Goal: Transaction & Acquisition: Purchase product/service

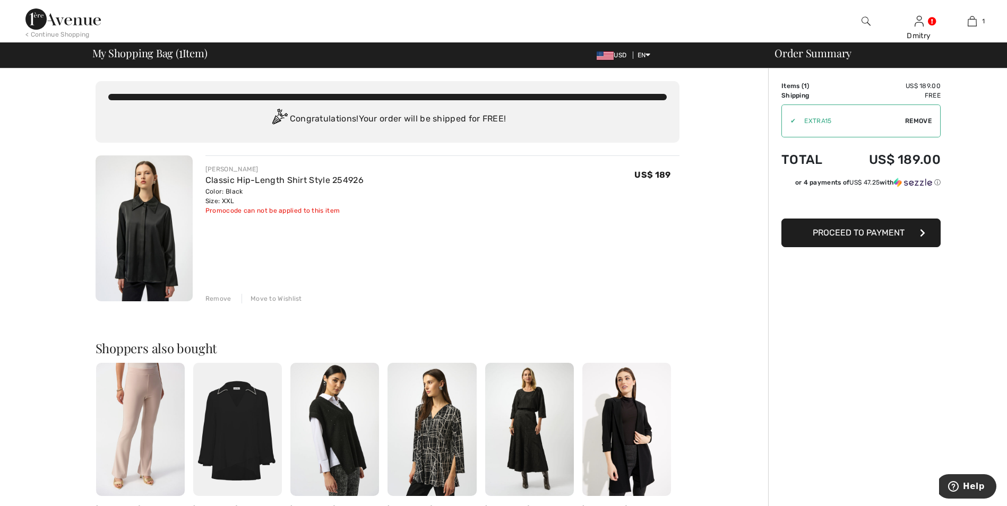
click at [850, 237] on span "Proceed to Payment" at bounding box center [859, 233] width 92 height 10
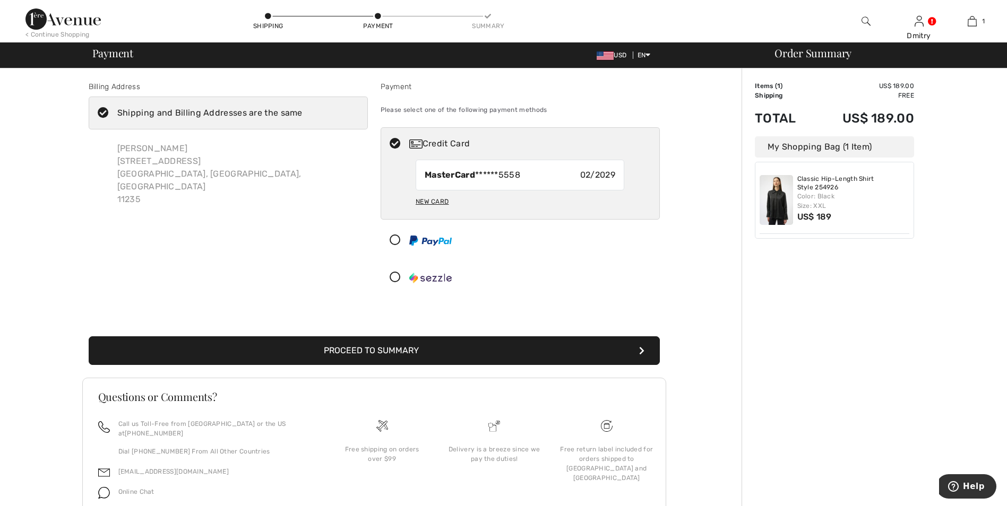
click at [379, 353] on button "Proceed to Summary" at bounding box center [374, 350] width 571 height 29
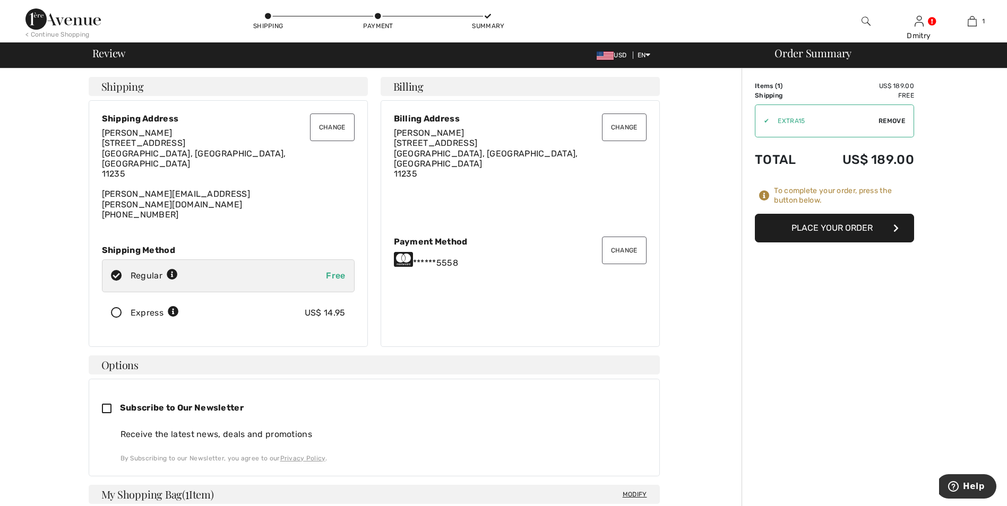
click at [835, 232] on button "Place Your Order" at bounding box center [834, 228] width 159 height 29
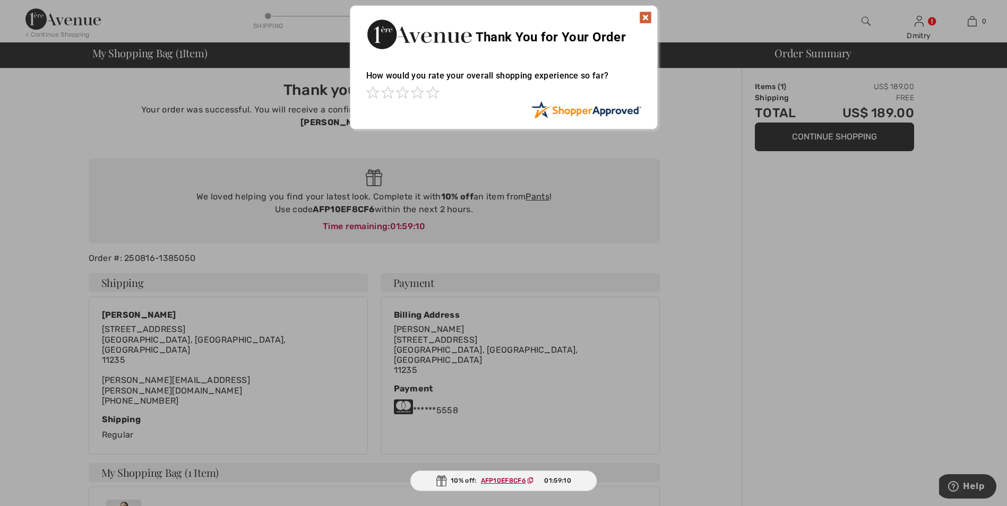
click at [843, 140] on div at bounding box center [503, 253] width 1007 height 506
click at [646, 18] on img at bounding box center [645, 17] width 13 height 13
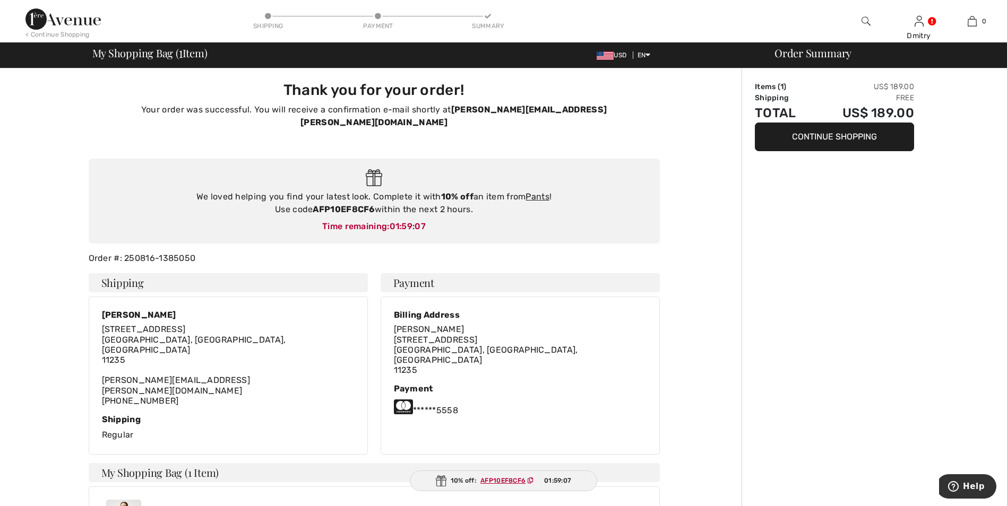
click at [834, 140] on button "Continue Shopping" at bounding box center [834, 137] width 159 height 29
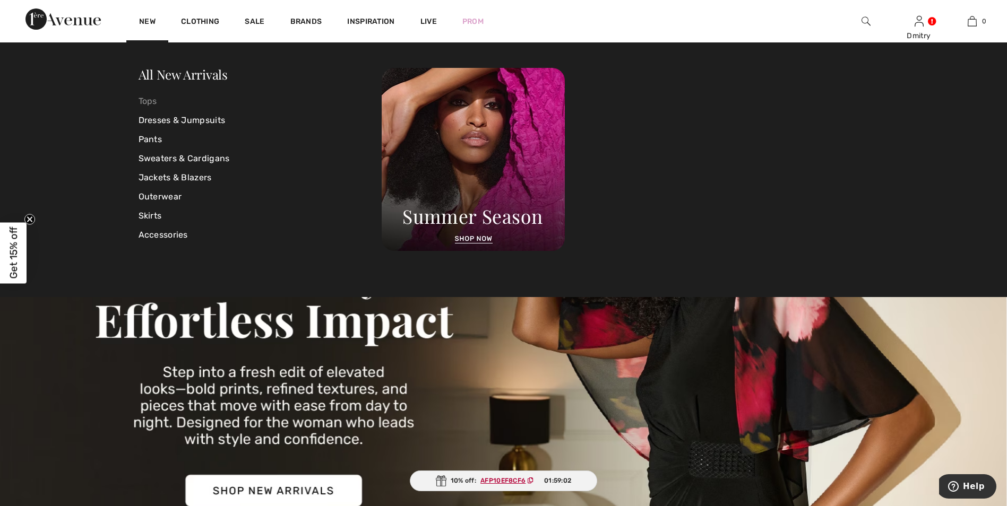
click at [149, 96] on link "Tops" at bounding box center [261, 101] width 244 height 19
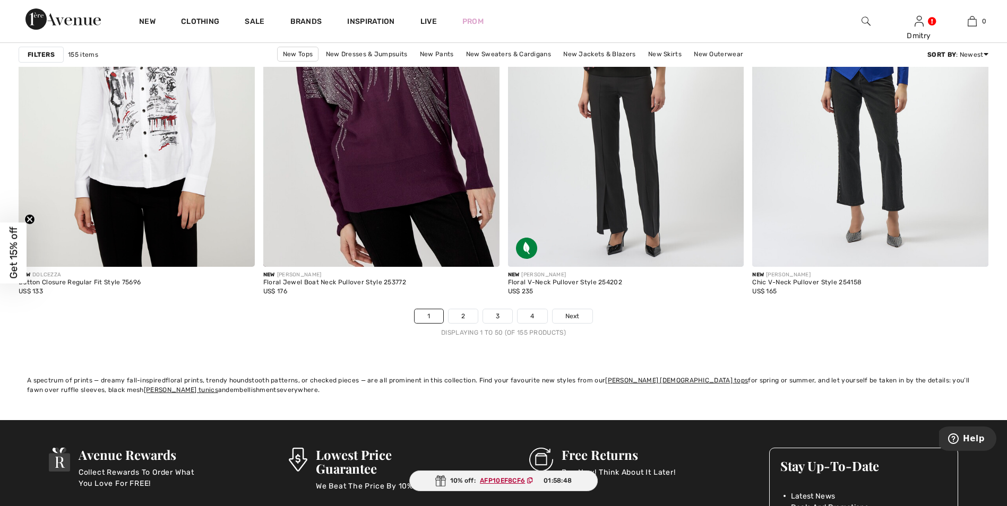
scroll to position [6050, 0]
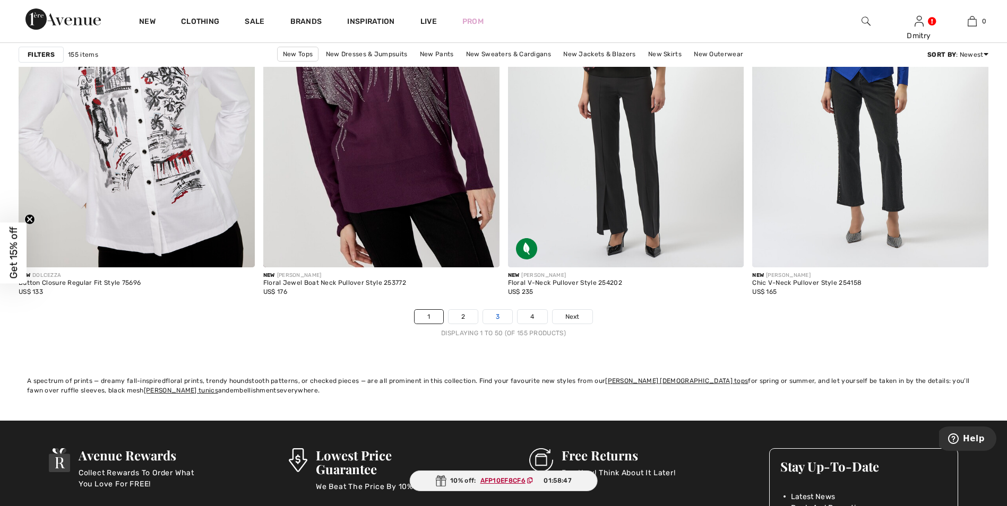
click at [500, 315] on link "3" at bounding box center [497, 317] width 29 height 14
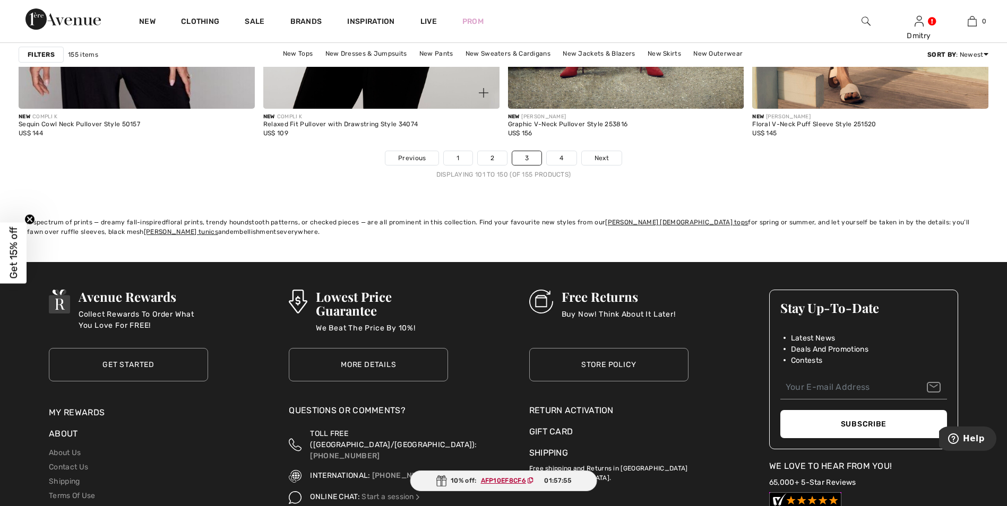
scroll to position [6050, 0]
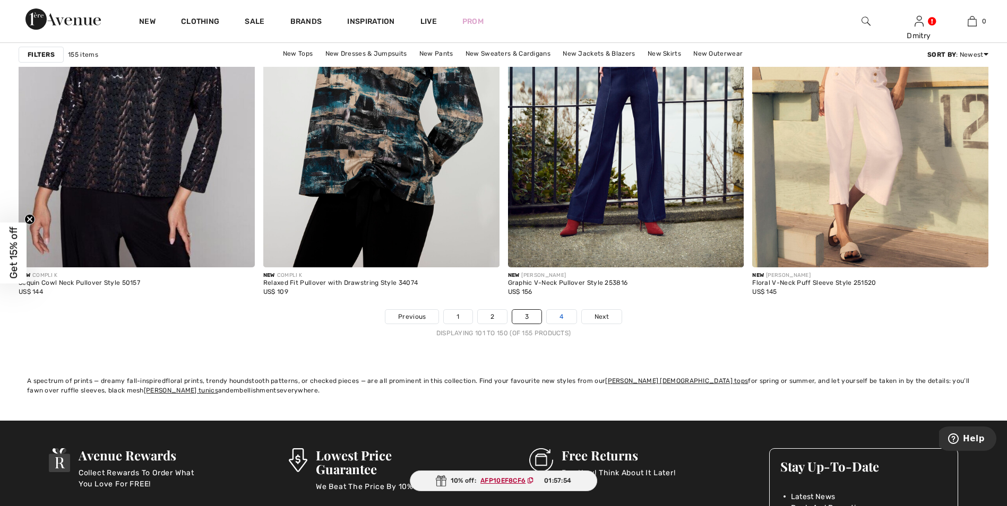
click at [557, 322] on link "4" at bounding box center [561, 317] width 29 height 14
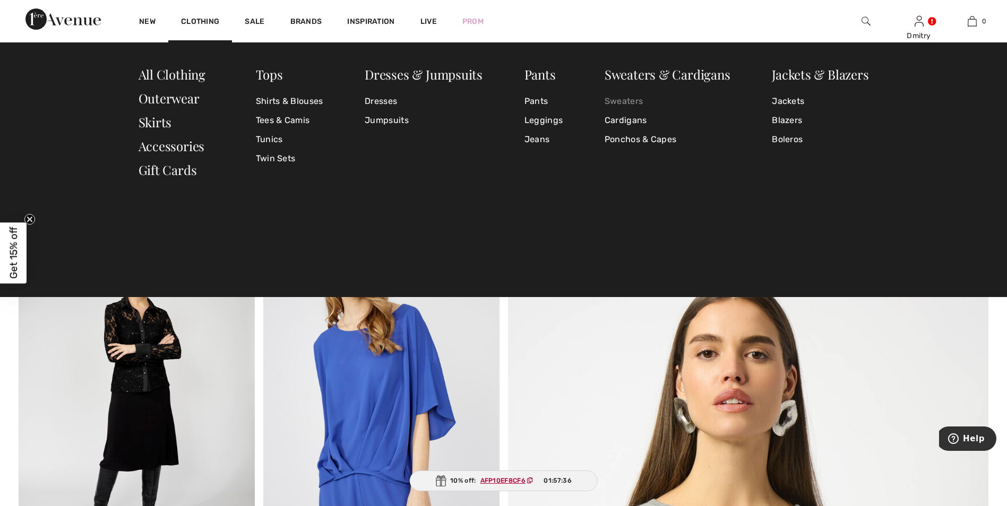
click at [617, 99] on link "Sweaters" at bounding box center [667, 101] width 126 height 19
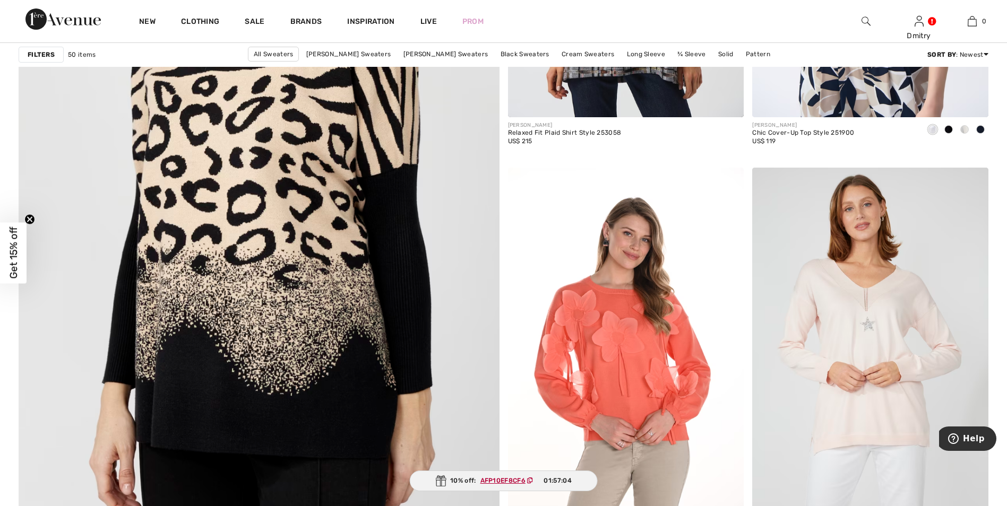
scroll to position [3768, 0]
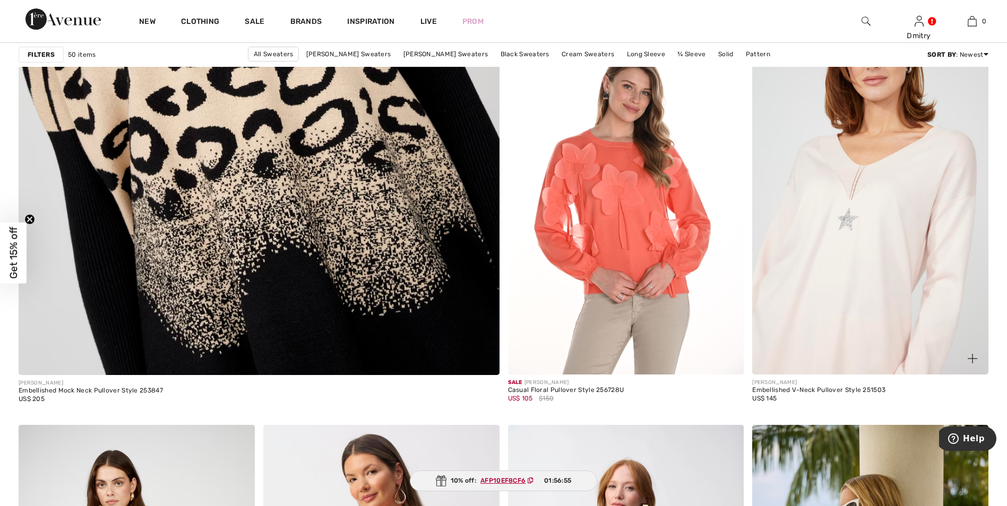
click at [811, 269] on img at bounding box center [870, 198] width 236 height 354
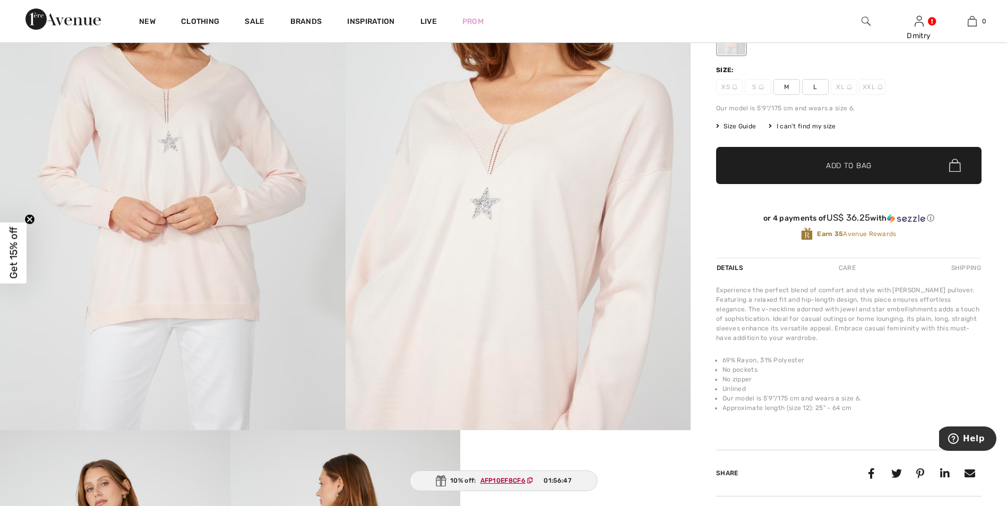
scroll to position [53, 0]
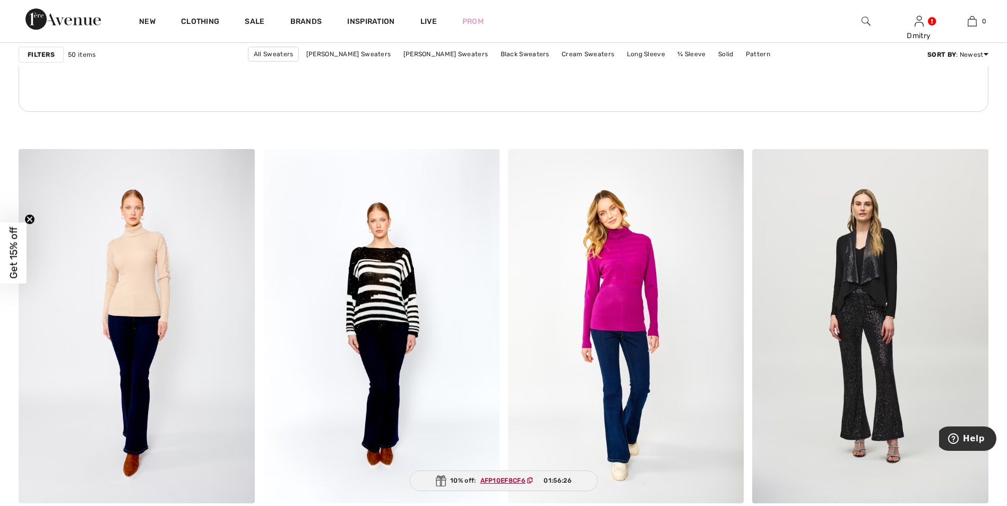
scroll to position [4976, 0]
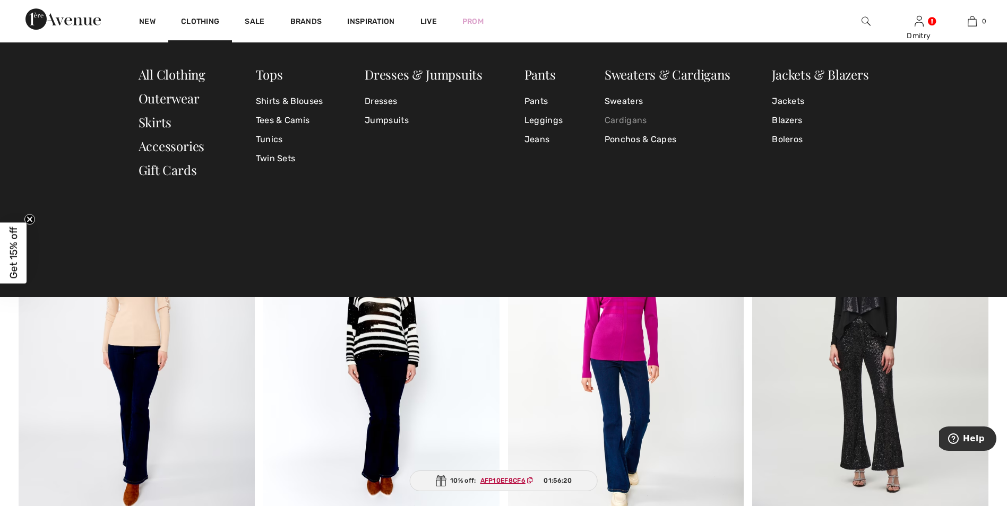
click at [632, 125] on link "Cardigans" at bounding box center [667, 120] width 126 height 19
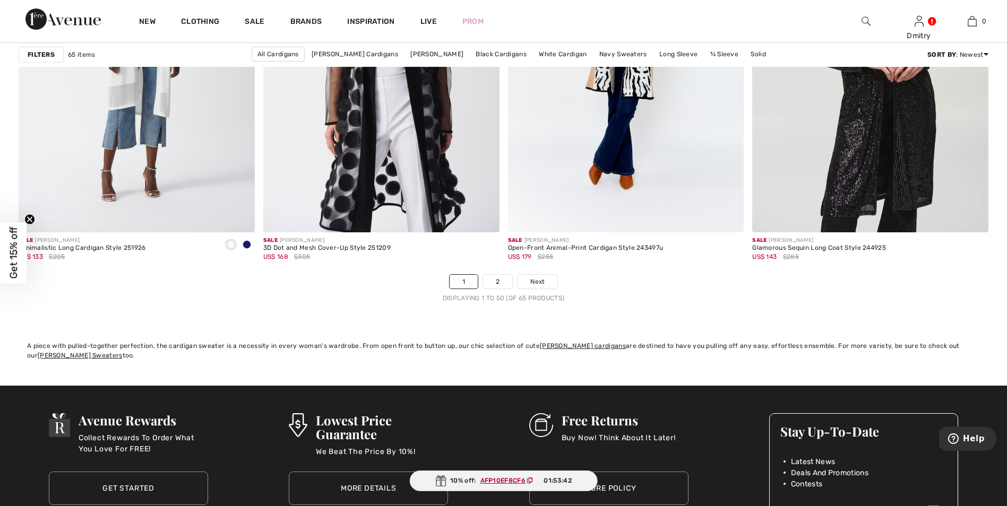
scroll to position [6075, 0]
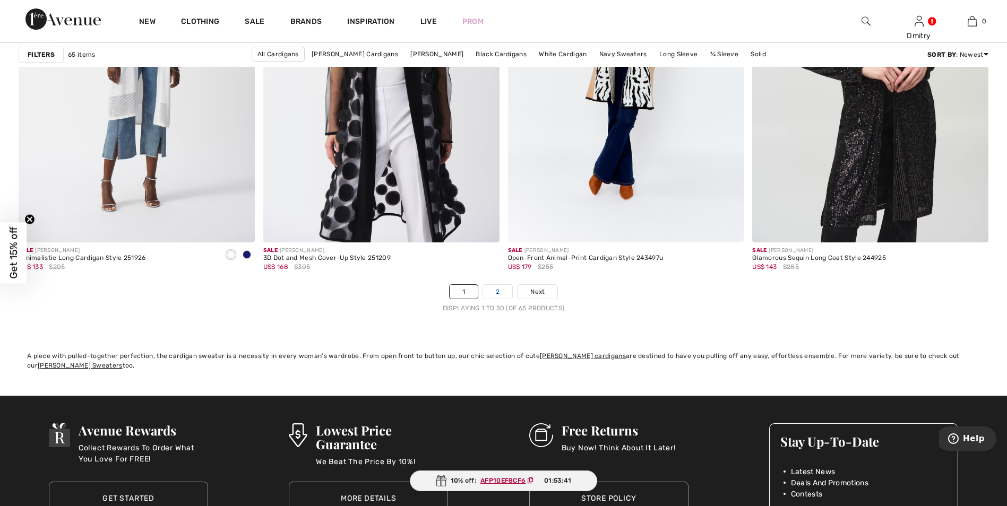
click at [488, 294] on link "2" at bounding box center [497, 292] width 29 height 14
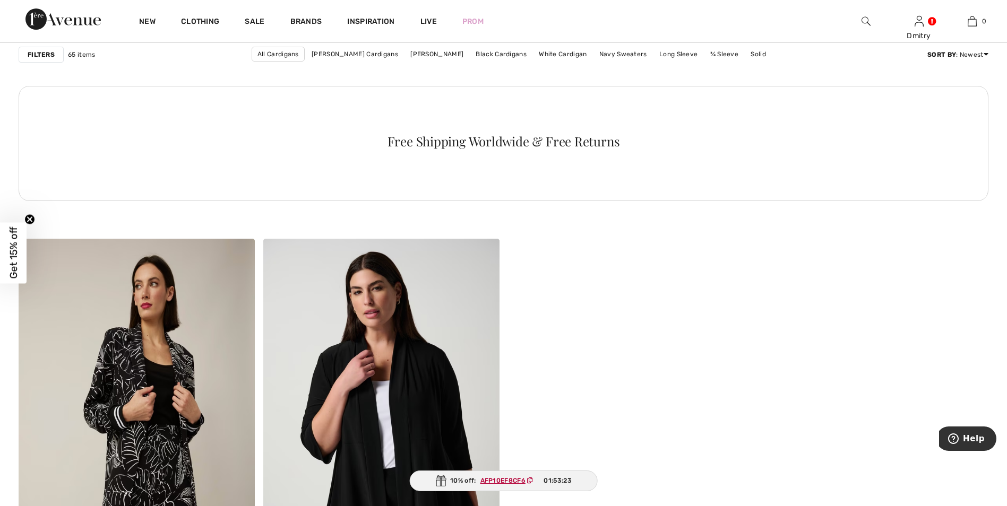
scroll to position [1911, 0]
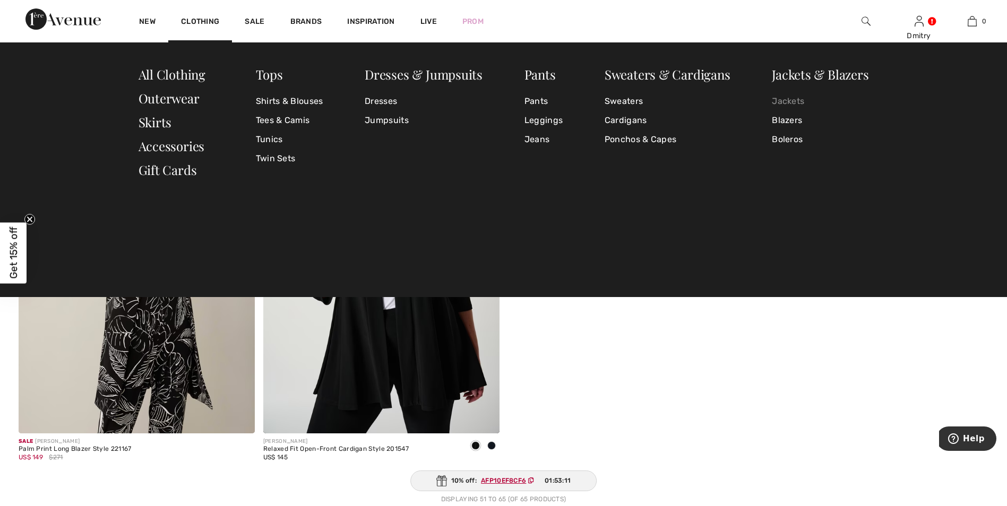
click at [776, 103] on link "Jackets" at bounding box center [820, 101] width 97 height 19
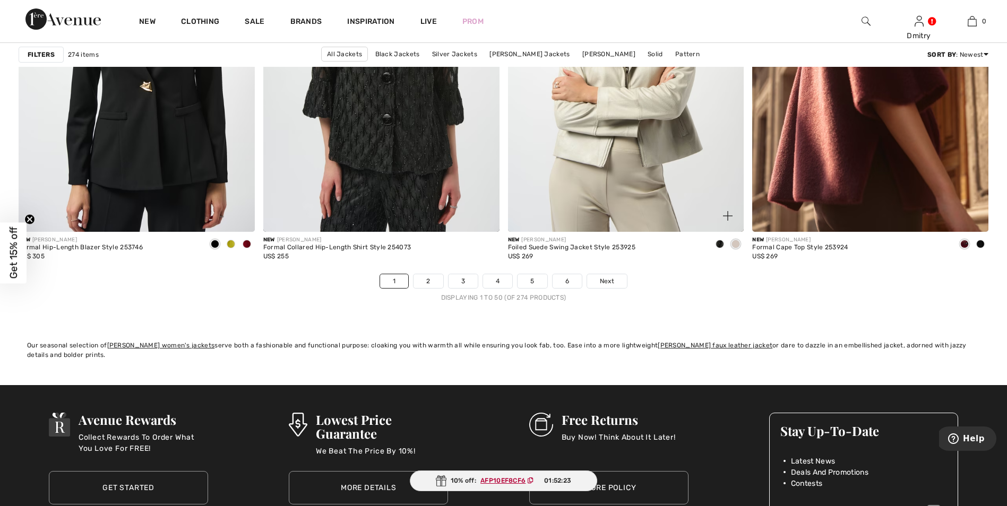
scroll to position [6050, 0]
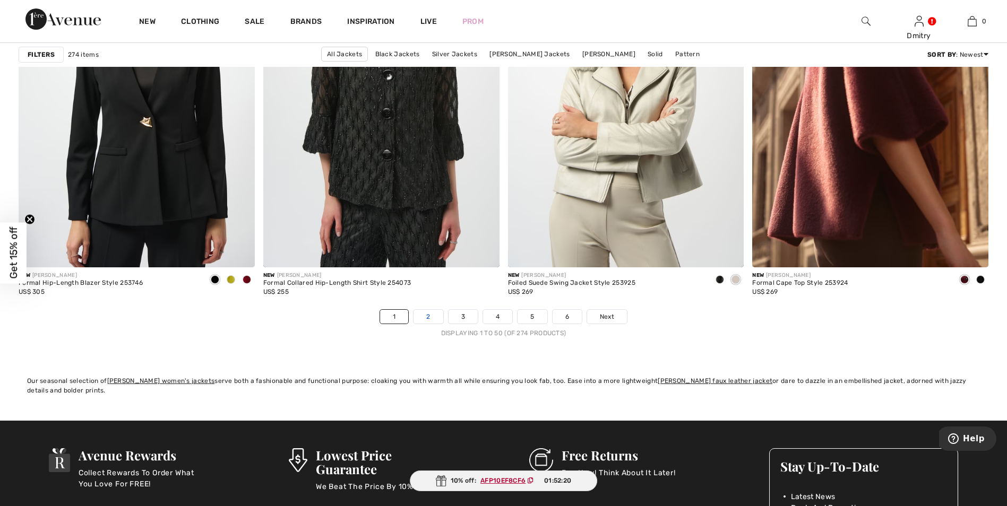
click at [418, 317] on link "2" at bounding box center [427, 317] width 29 height 14
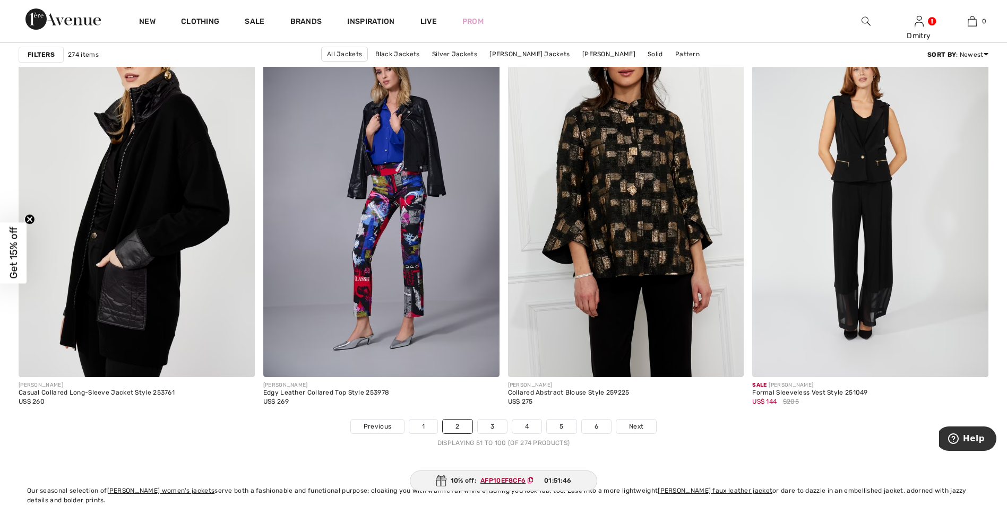
scroll to position [5944, 0]
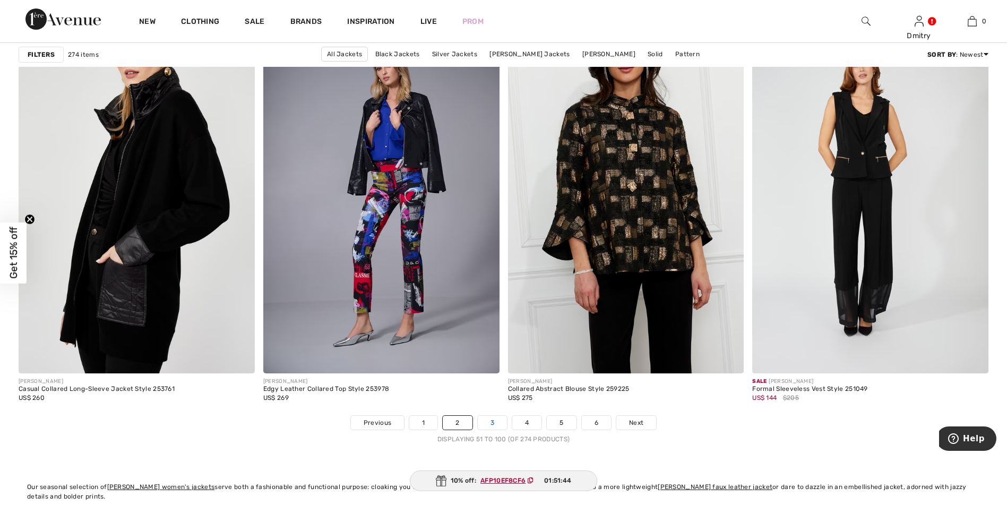
click at [478, 426] on link "3" at bounding box center [492, 423] width 29 height 14
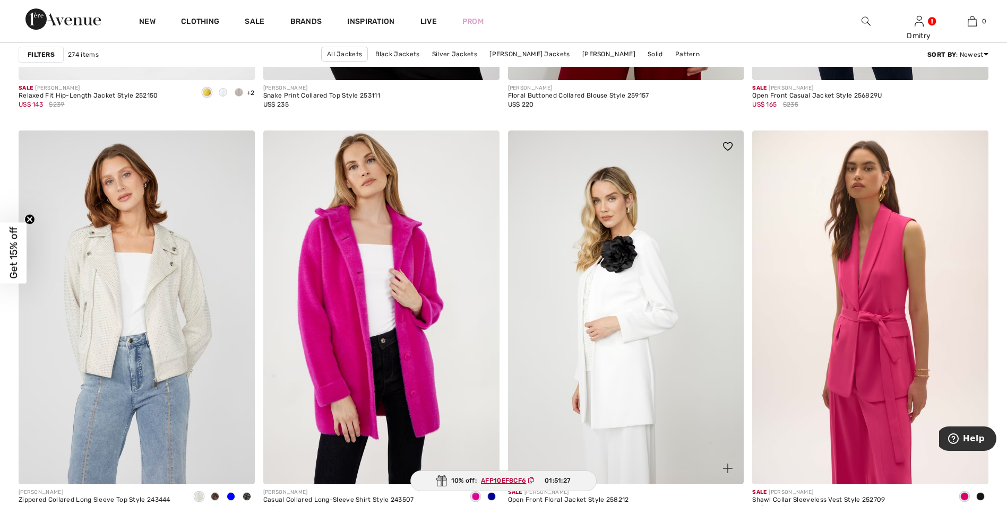
scroll to position [2760, 0]
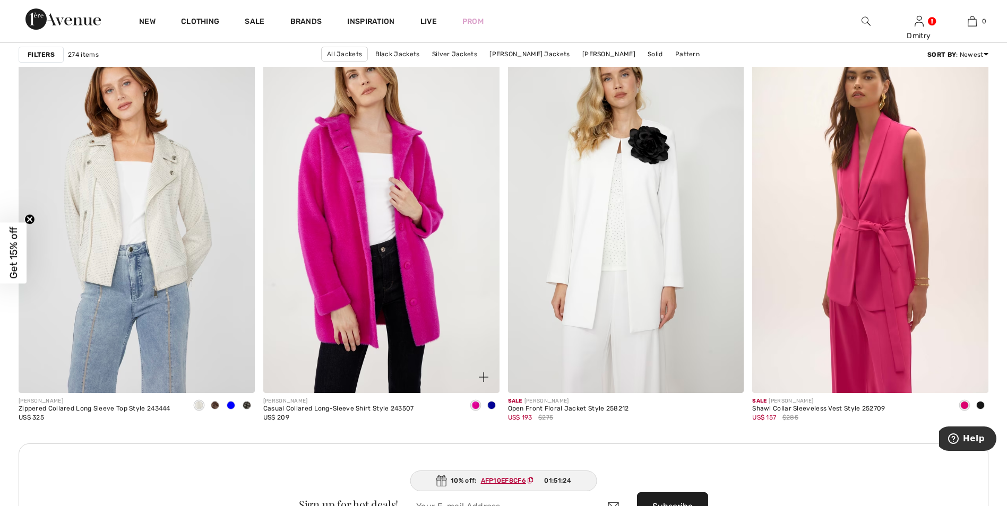
click at [493, 408] on span at bounding box center [491, 405] width 8 height 8
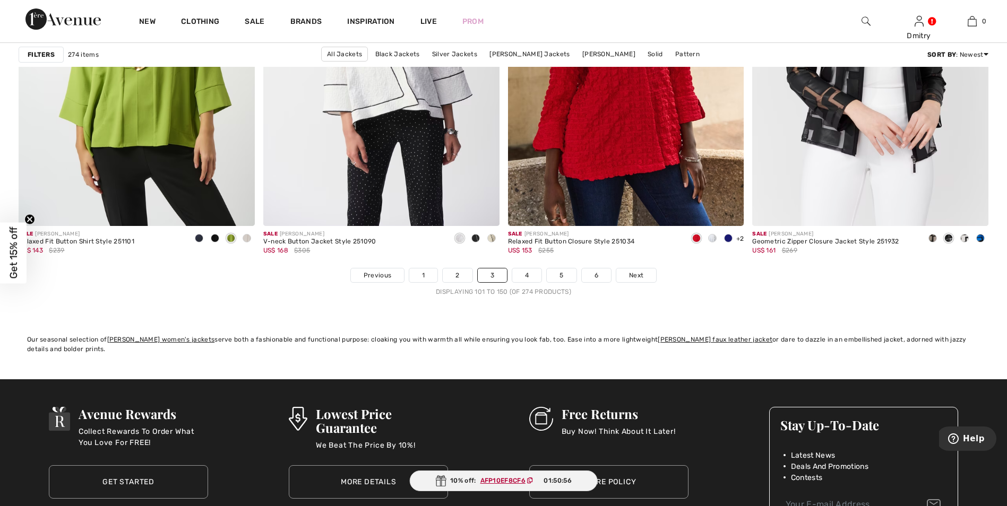
scroll to position [6050, 0]
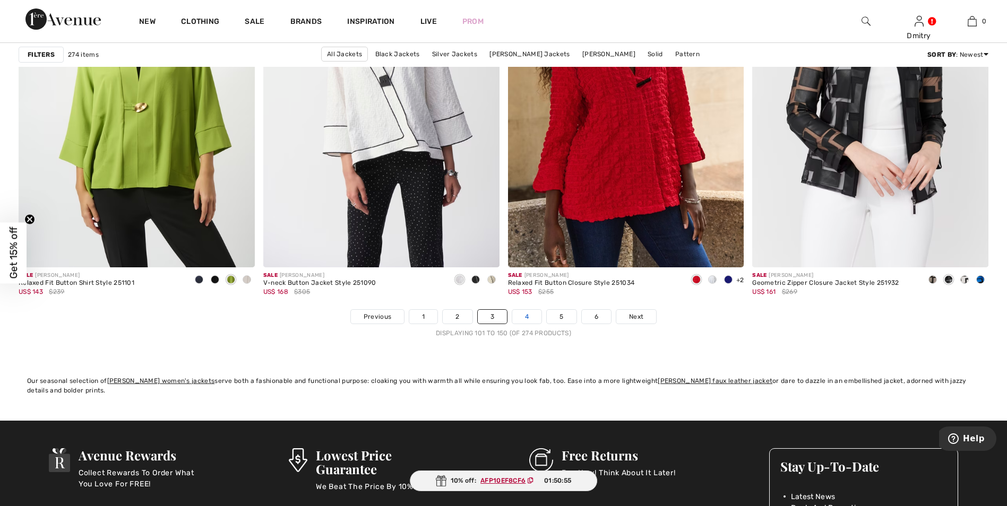
click at [521, 315] on link "4" at bounding box center [526, 317] width 29 height 14
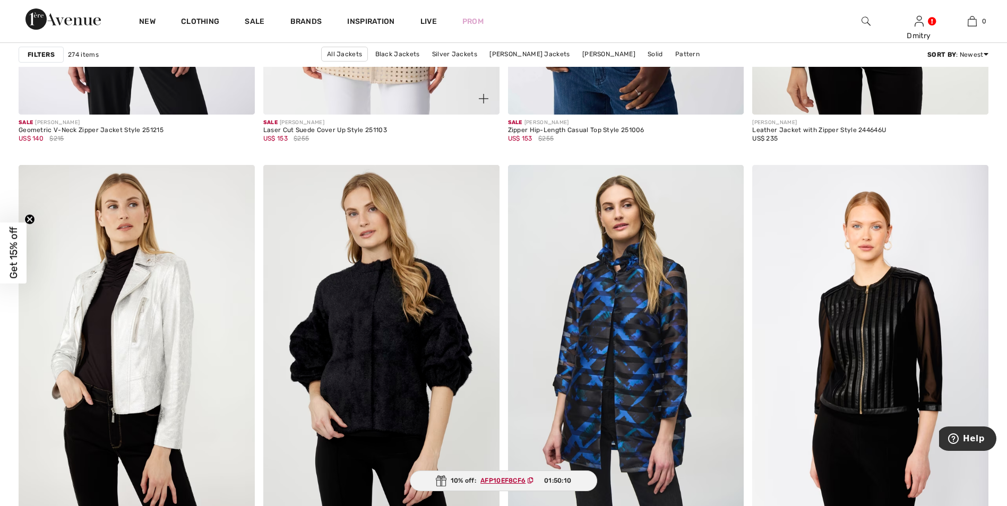
scroll to position [5944, 0]
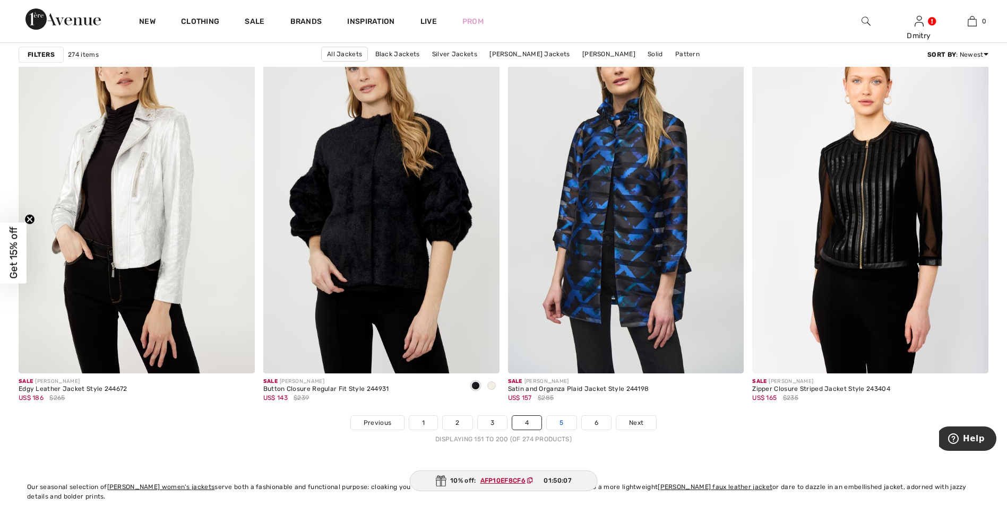
click at [560, 425] on link "5" at bounding box center [561, 423] width 29 height 14
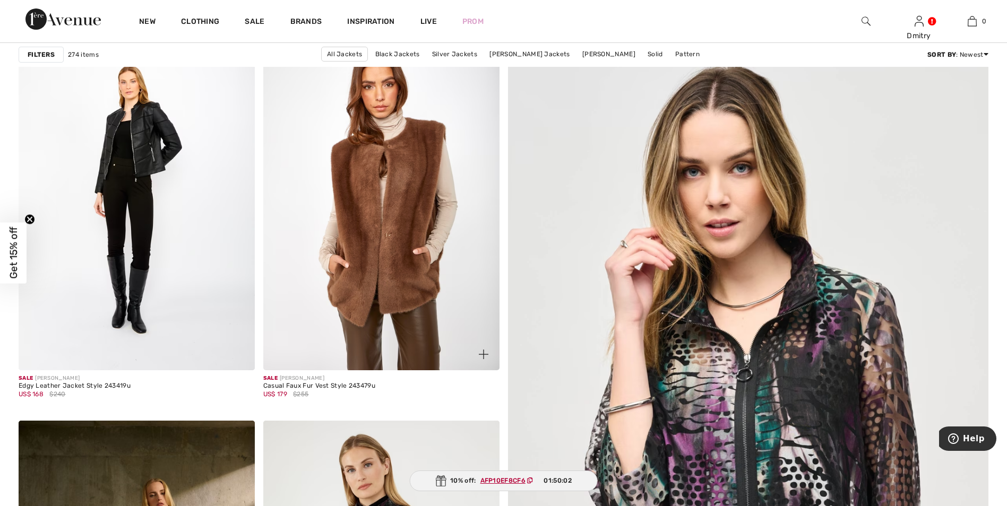
scroll to position [212, 0]
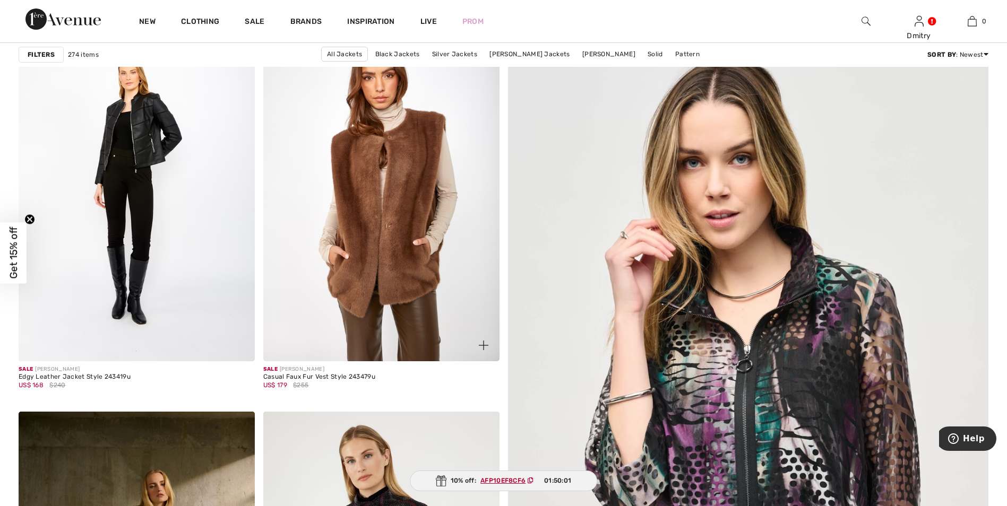
click at [403, 258] on img at bounding box center [381, 184] width 236 height 354
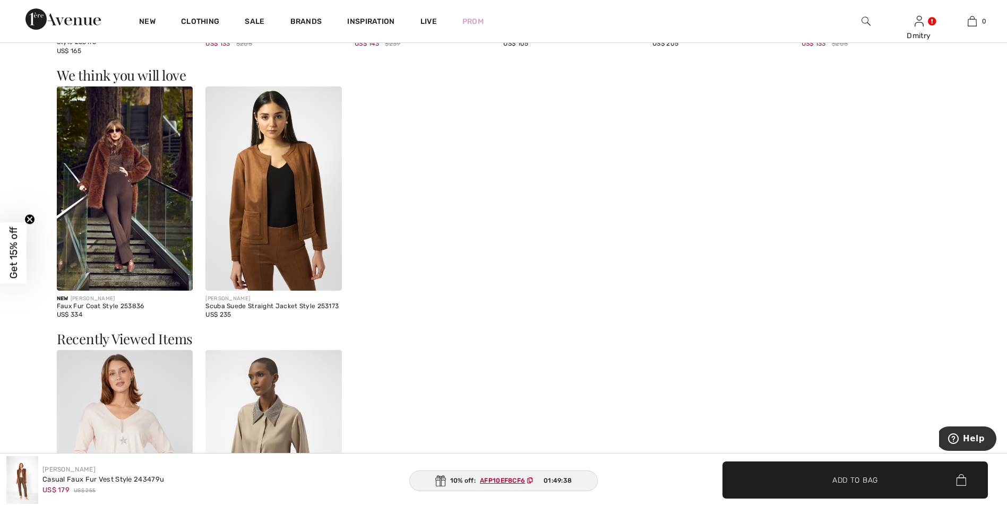
scroll to position [1539, 0]
